Goal: Information Seeking & Learning: Find specific page/section

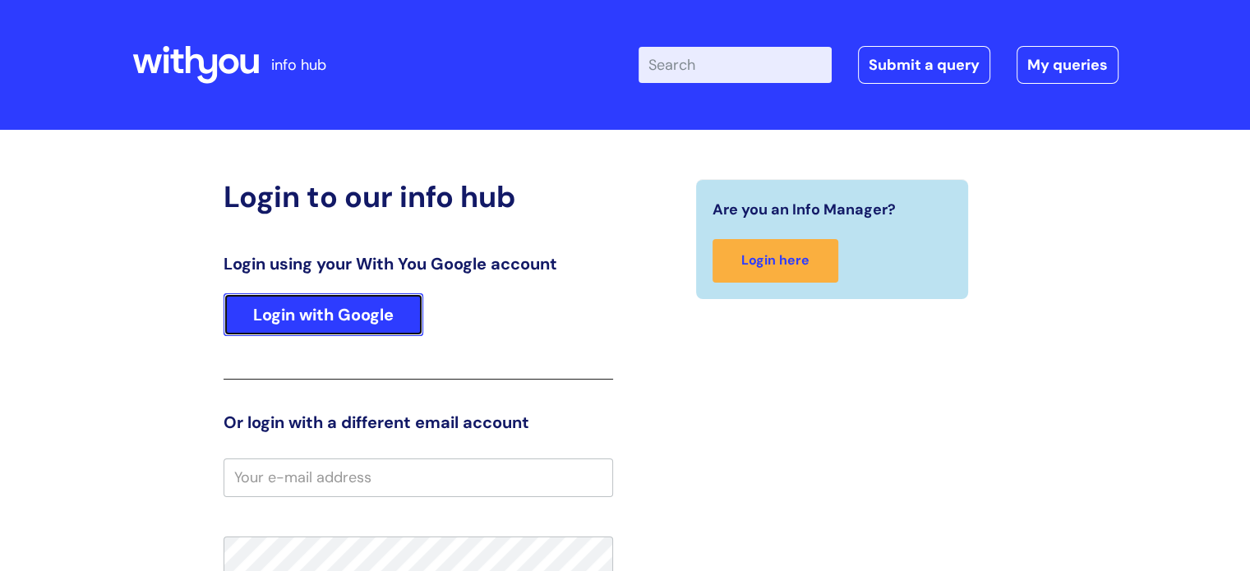
click at [331, 318] on link "Login with Google" at bounding box center [324, 314] width 200 height 43
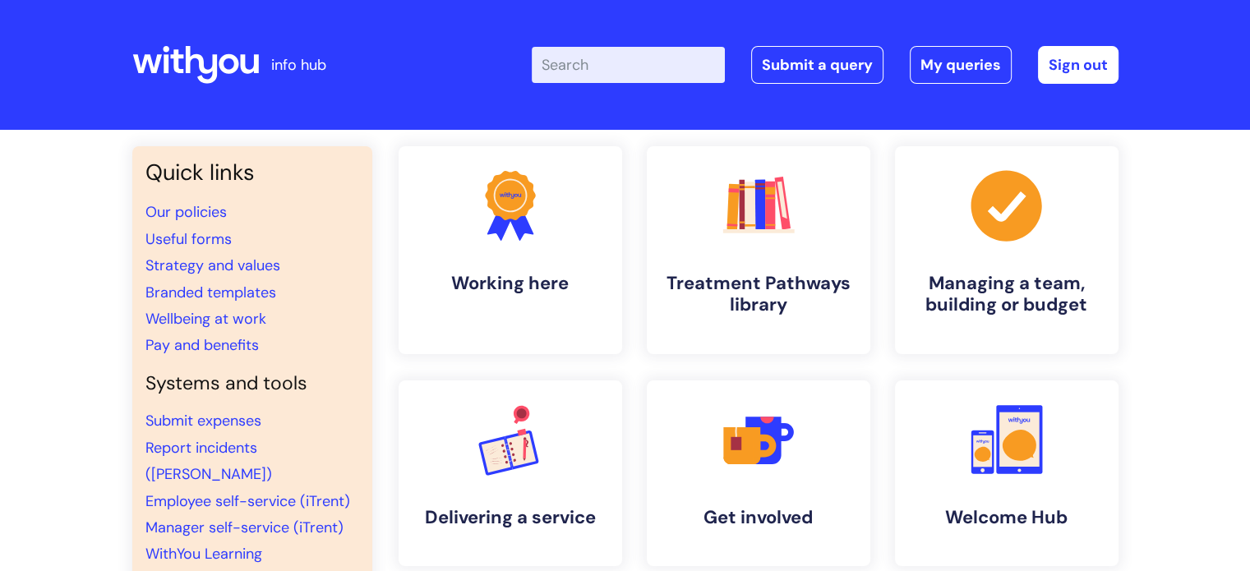
click at [623, 65] on input "Enter your search term here..." at bounding box center [628, 65] width 193 height 36
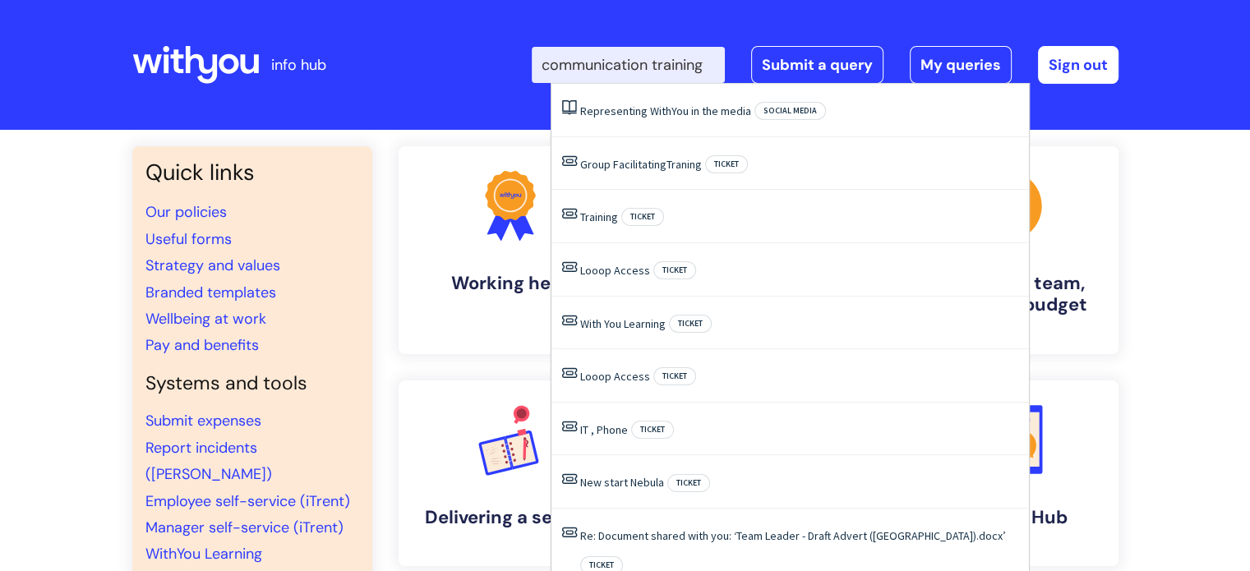
type input "communication training"
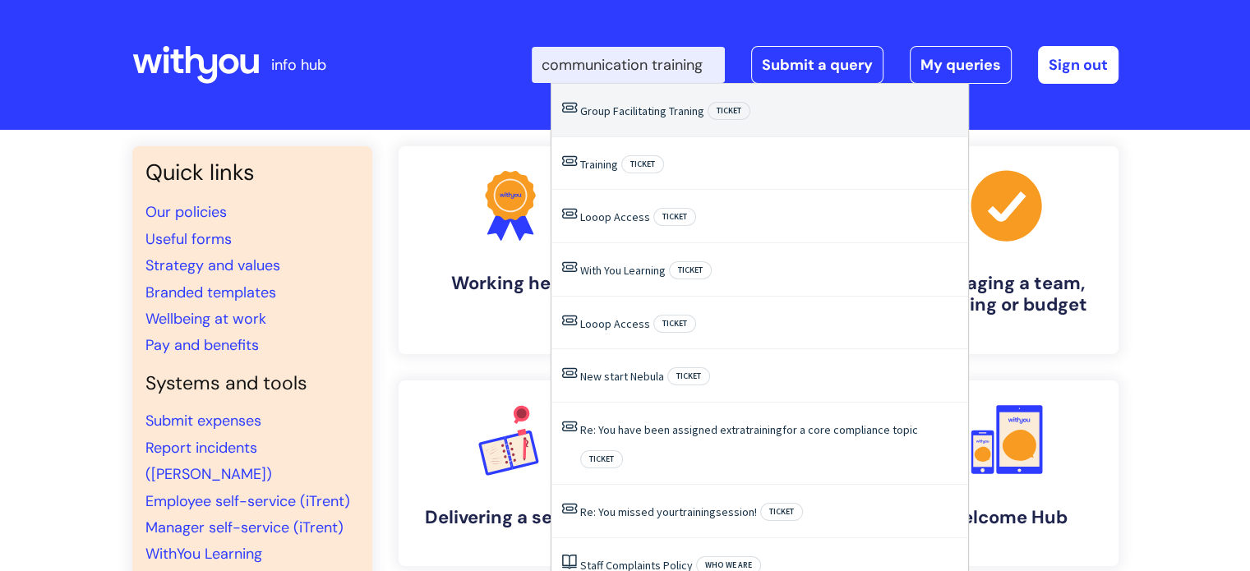
click at [698, 126] on li "Group Facilitating Traning Ticket" at bounding box center [760, 110] width 417 height 53
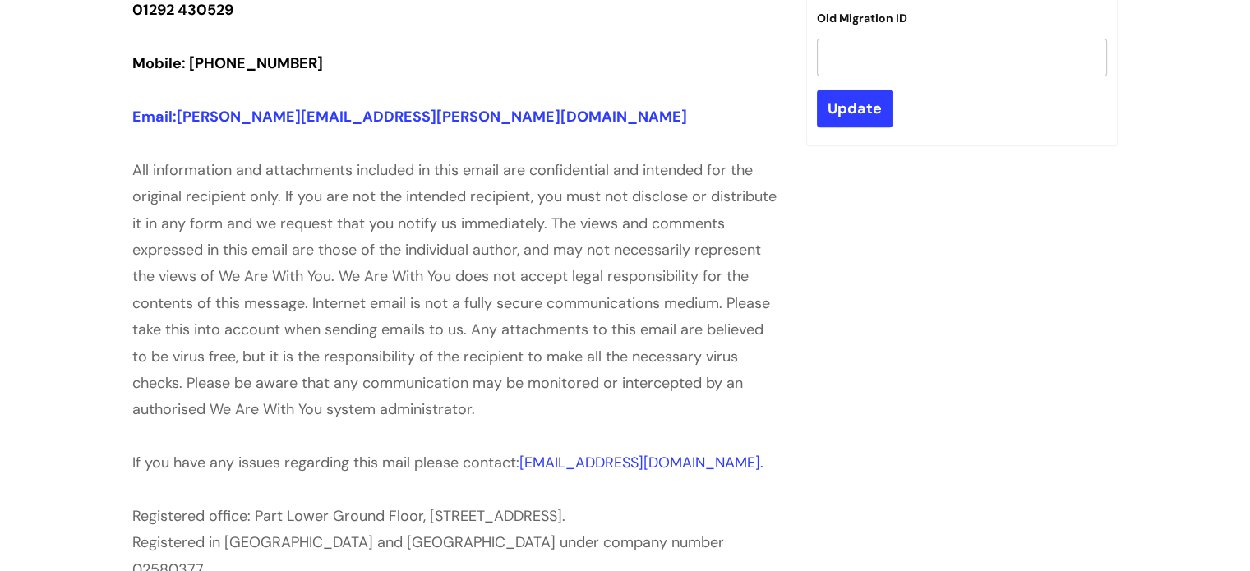
scroll to position [479, 0]
